Goal: Transaction & Acquisition: Purchase product/service

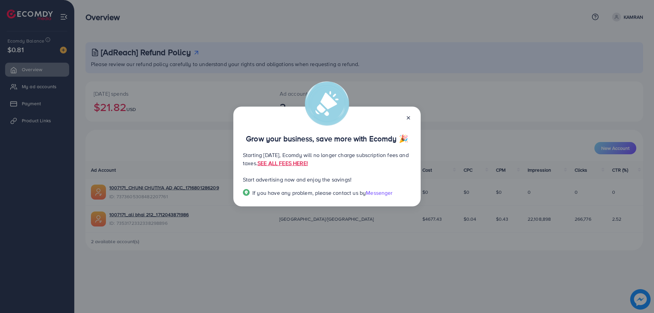
click at [408, 118] on icon at bounding box center [408, 117] width 5 height 5
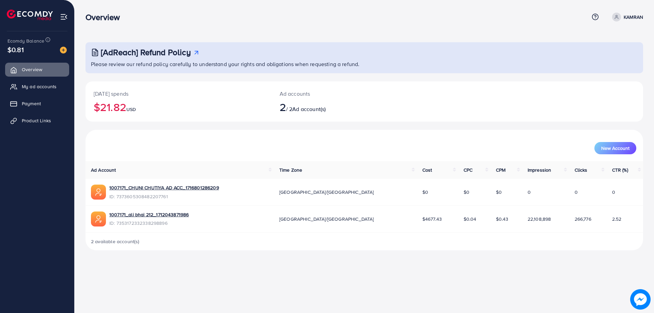
click at [180, 28] on nav "Overview Help Center Contact Support Term and policy About Us KAMRAN Profile Lo…" at bounding box center [365, 17] width 558 height 24
click at [32, 104] on span "Payment" at bounding box center [33, 103] width 19 height 7
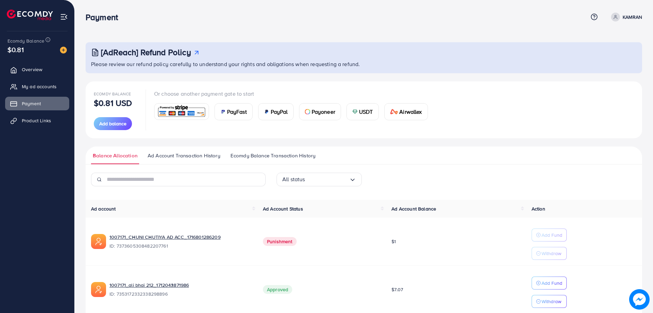
scroll to position [29, 0]
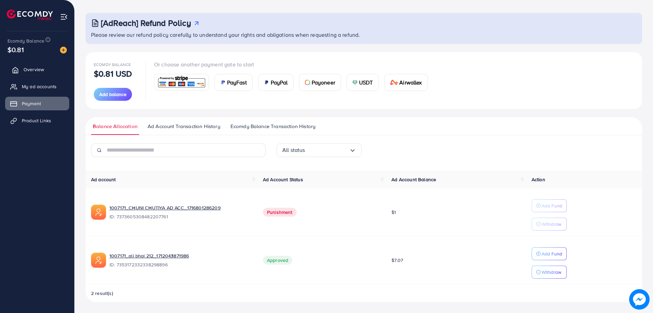
click at [39, 66] on span "Overview" at bounding box center [34, 69] width 20 height 7
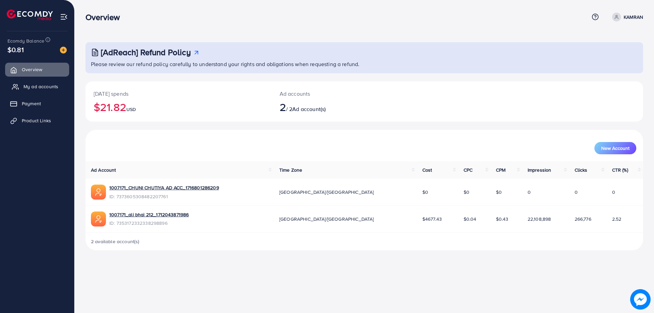
click at [31, 87] on span "My ad accounts" at bounding box center [41, 86] width 35 height 7
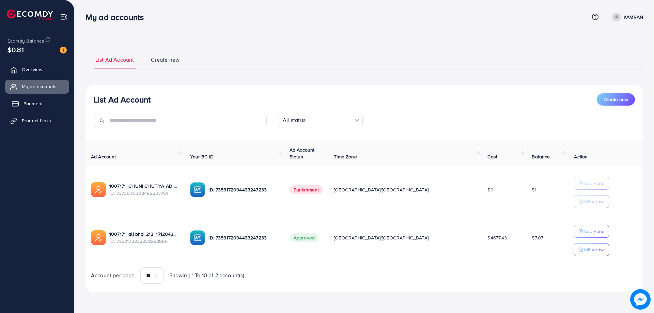
click at [28, 104] on span "Payment" at bounding box center [33, 103] width 19 height 7
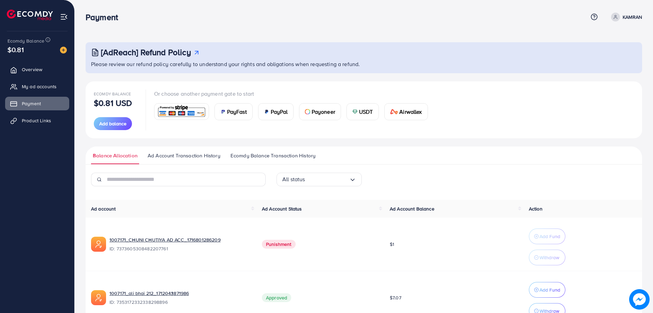
click at [357, 108] on div "USDT" at bounding box center [363, 112] width 32 height 16
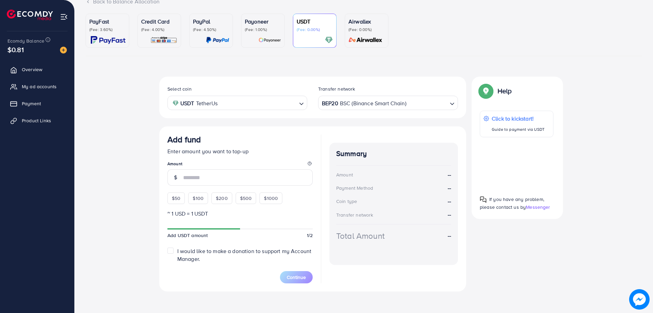
scroll to position [56, 0]
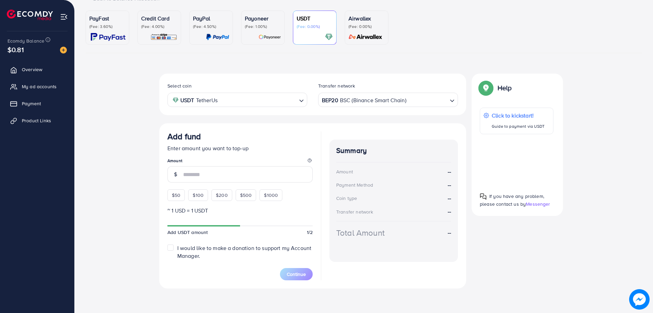
click at [185, 172] on input "number" at bounding box center [248, 174] width 130 height 16
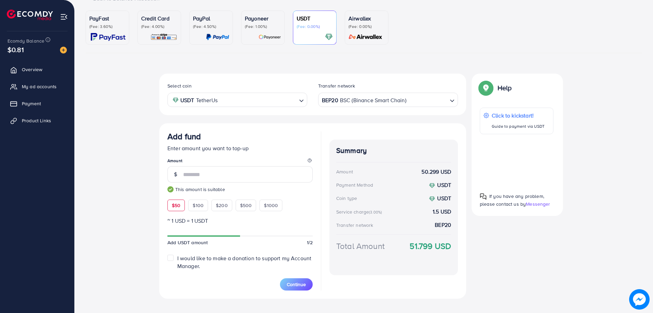
click at [139, 173] on div "Select coin USDT TetherUs Loading... Transfer network BEP20 BSC (Binance Smart …" at bounding box center [364, 189] width 556 height 231
drag, startPoint x: 204, startPoint y: 176, endPoint x: 181, endPoint y: 180, distance: 22.8
click at [181, 180] on div "**" at bounding box center [239, 174] width 145 height 16
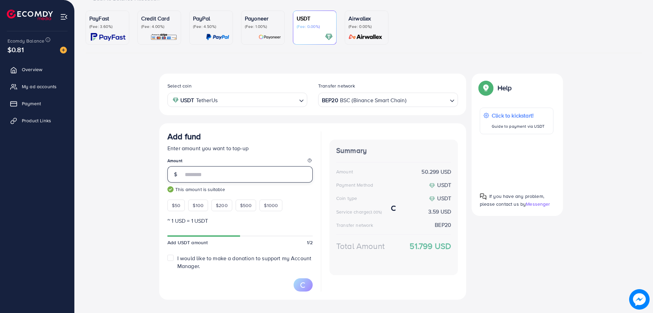
type input "***"
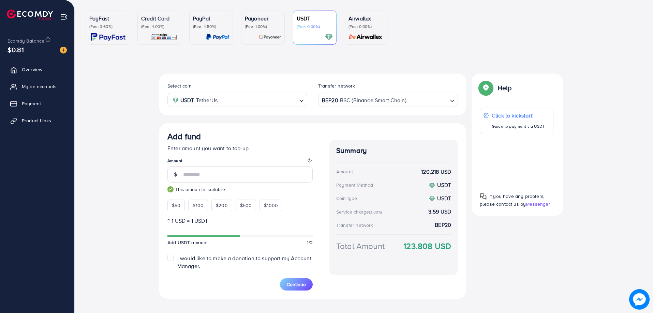
click at [493, 255] on div "Select coin USDT TetherUs Loading... Transfer network BEP20 BSC (Binance Smart …" at bounding box center [363, 186] width 409 height 225
click at [294, 281] on span "Continue" at bounding box center [296, 284] width 19 height 7
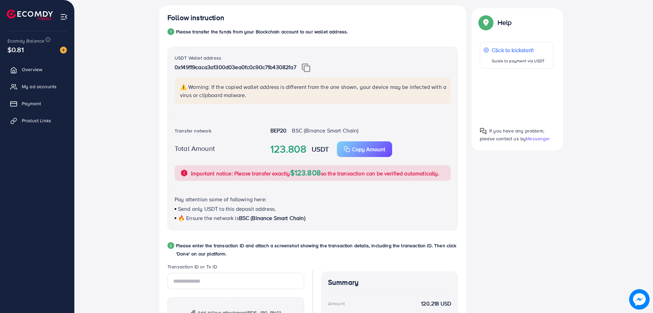
scroll to position [192, 0]
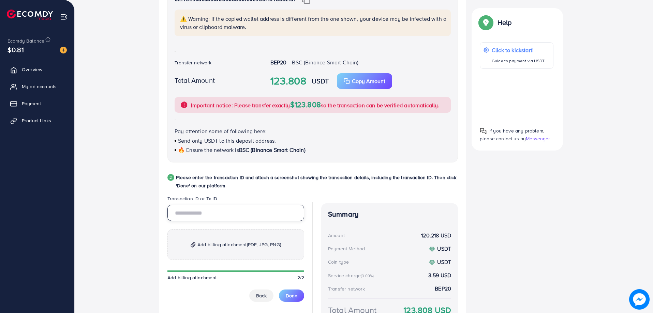
click at [209, 217] on input "text" at bounding box center [235, 213] width 137 height 16
paste input "**********"
type input "**********"
click at [218, 241] on span "Add billing attachment (PDF, JPG, PNG)" at bounding box center [238, 245] width 83 height 8
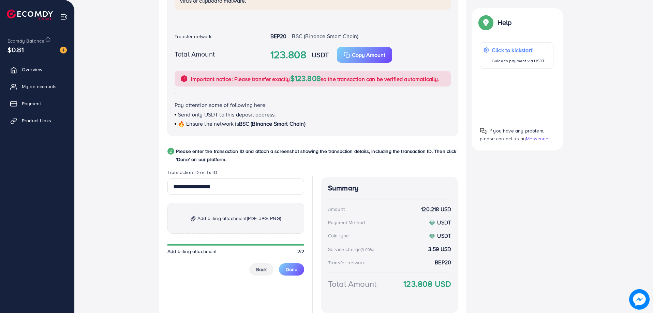
scroll to position [251, 0]
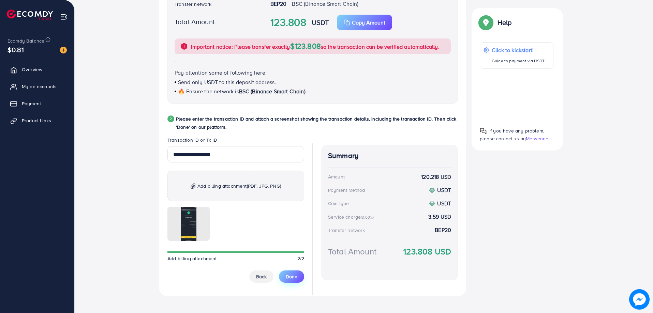
click at [296, 276] on span "Done" at bounding box center [292, 276] width 12 height 7
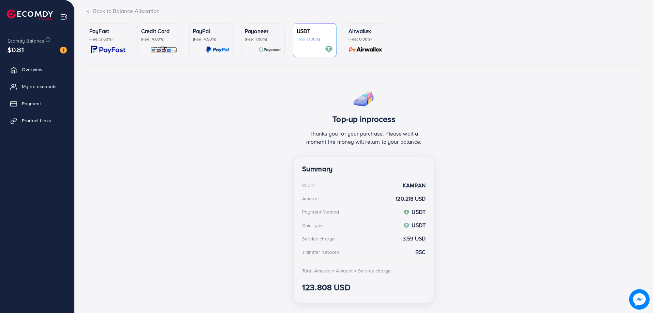
scroll to position [57, 0]
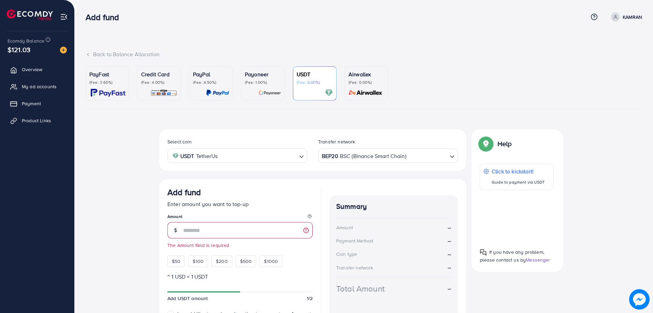
click at [108, 140] on div "Select coin USDT TetherUs Loading... Transfer network BEP20 BSC (Binance Smart …" at bounding box center [364, 245] width 556 height 231
